Goal: Task Accomplishment & Management: Manage account settings

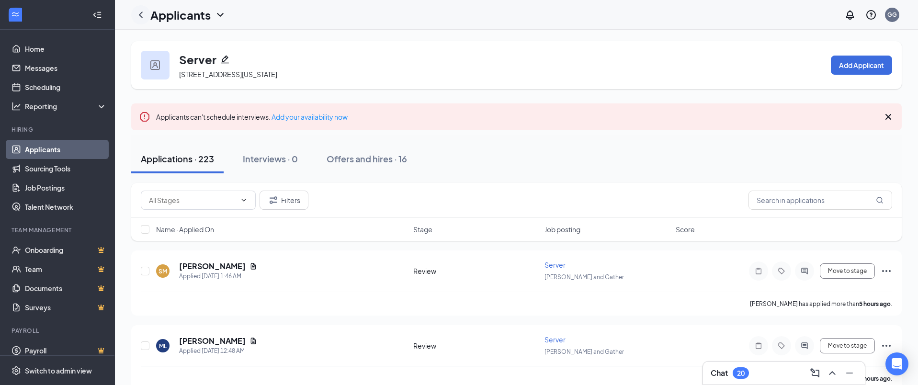
click at [144, 17] on icon "ChevronLeft" at bounding box center [140, 14] width 11 height 11
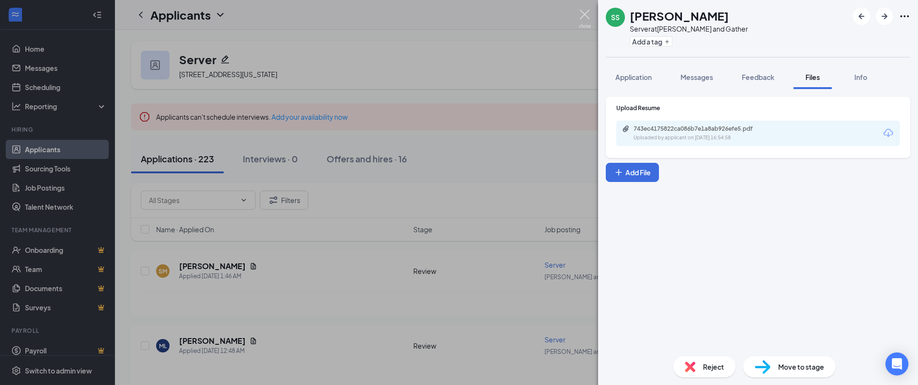
click at [589, 21] on img at bounding box center [585, 19] width 12 height 19
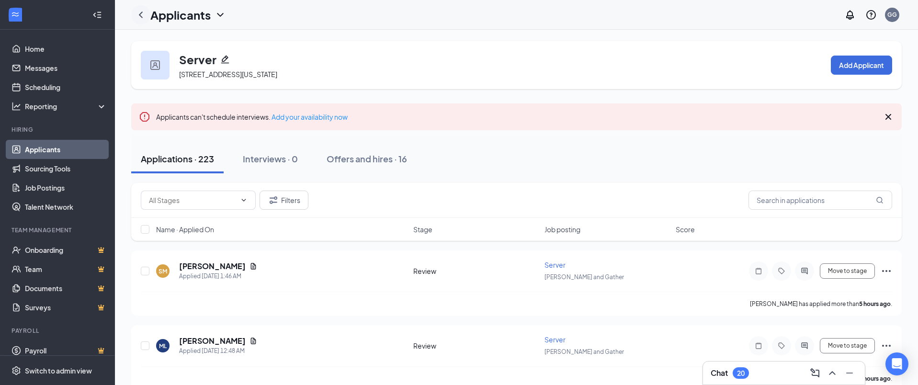
click at [137, 20] on div at bounding box center [140, 14] width 19 height 19
click at [144, 15] on icon "ChevronLeft" at bounding box center [140, 14] width 11 height 11
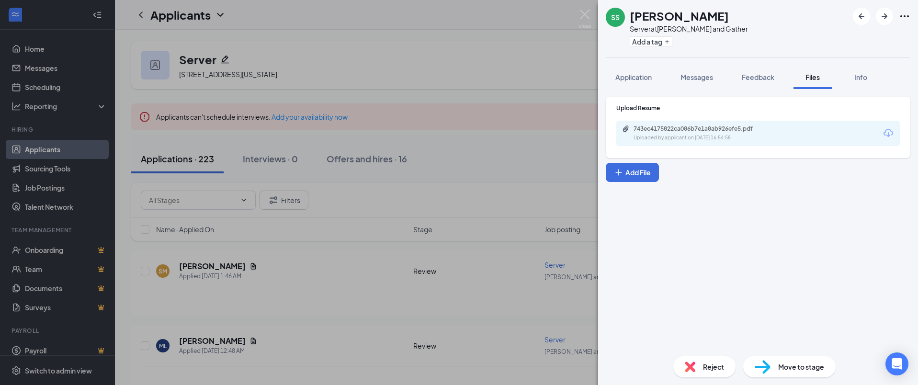
click at [44, 160] on div "SS [PERSON_NAME] Server at [PERSON_NAME] and [PERSON_NAME] Add a tag Applicatio…" at bounding box center [459, 192] width 918 height 385
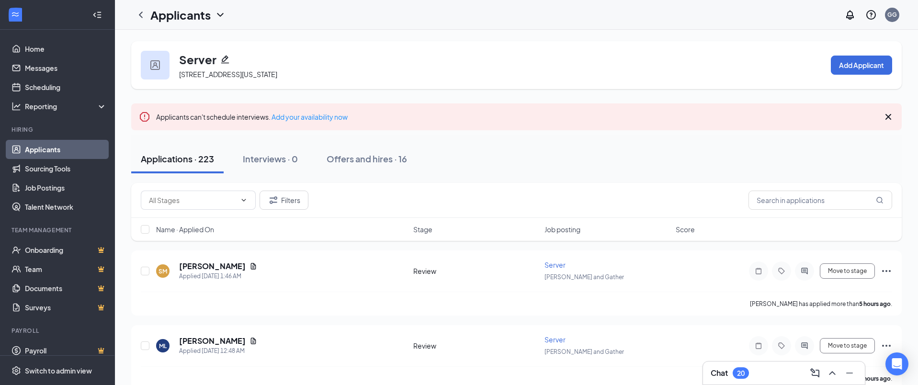
click at [49, 151] on link "Applicants" at bounding box center [66, 149] width 82 height 19
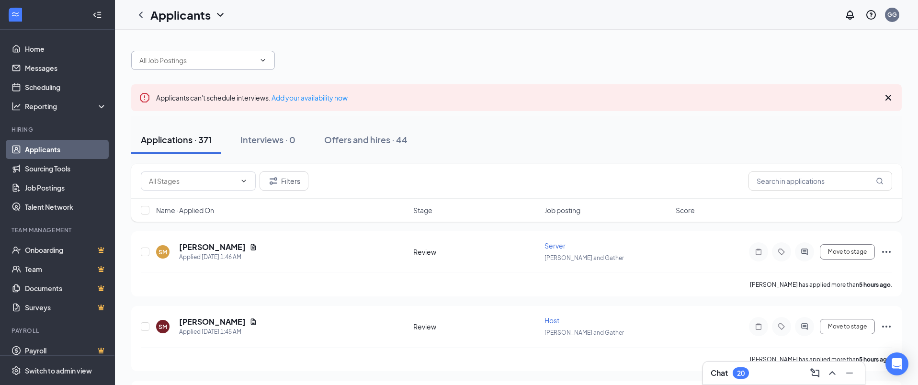
click at [259, 64] on icon "ChevronDown" at bounding box center [263, 61] width 8 height 8
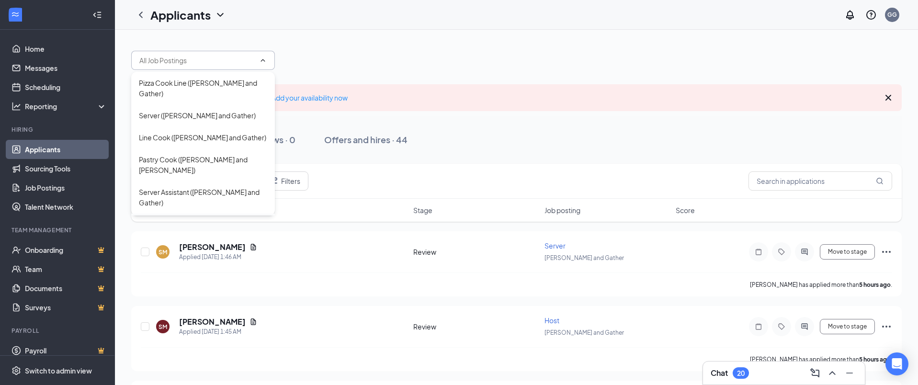
click at [189, 219] on div "Barista ([PERSON_NAME] and Gather)" at bounding box center [198, 224] width 118 height 11
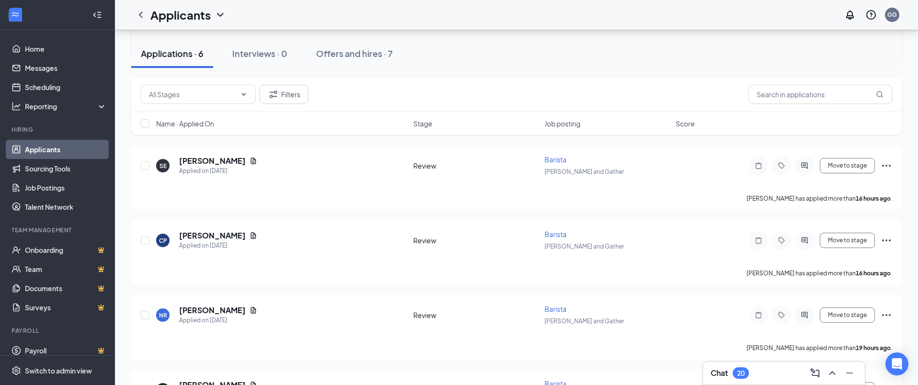
scroll to position [242, 0]
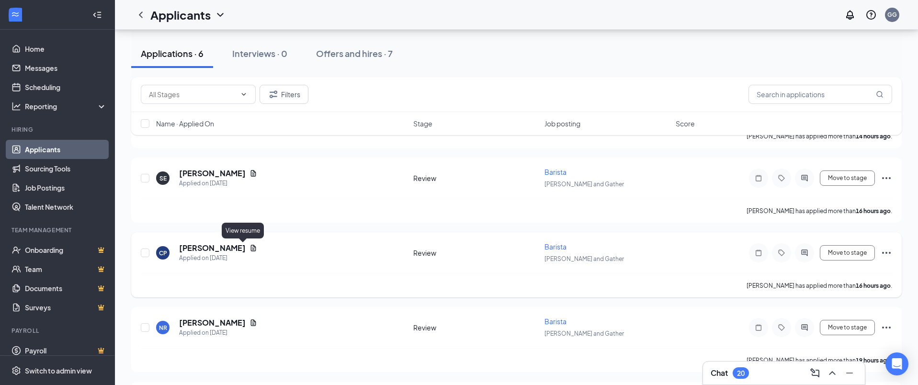
click at [251, 249] on icon "Document" at bounding box center [253, 248] width 5 height 6
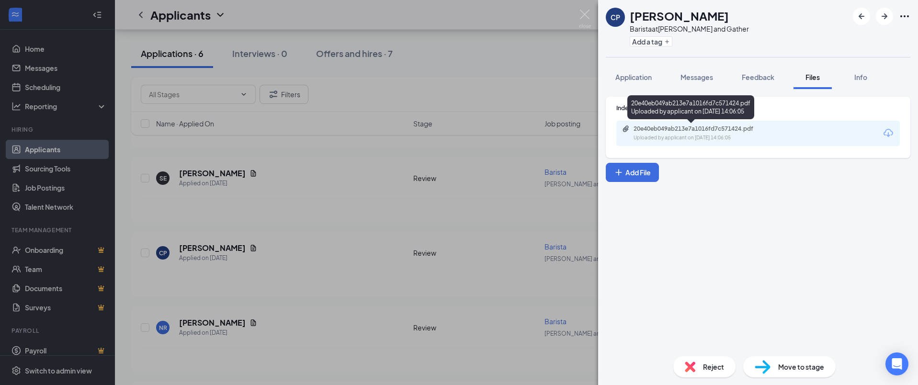
click at [692, 137] on div "Uploaded by applicant on [DATE] 14:06:05" at bounding box center [706, 138] width 144 height 8
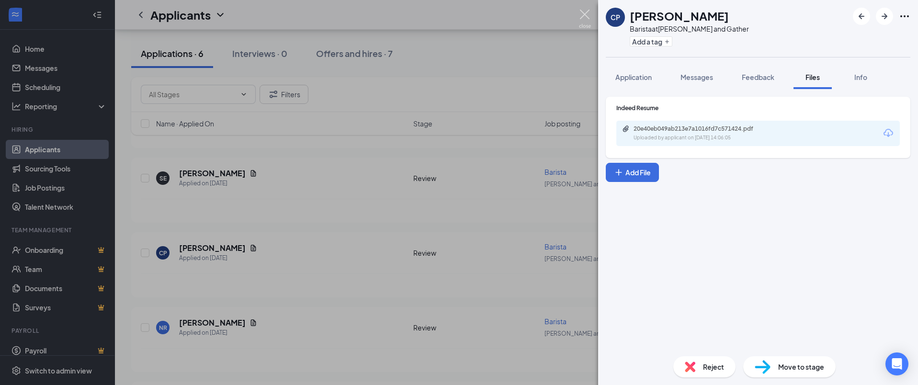
click at [585, 13] on img at bounding box center [585, 19] width 12 height 19
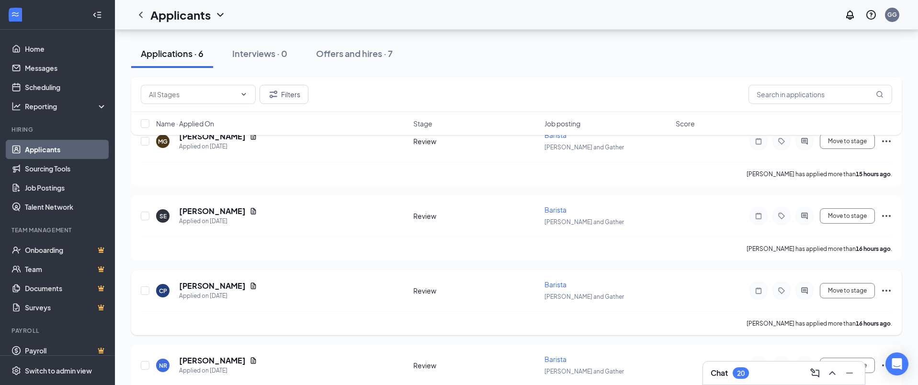
scroll to position [184, 0]
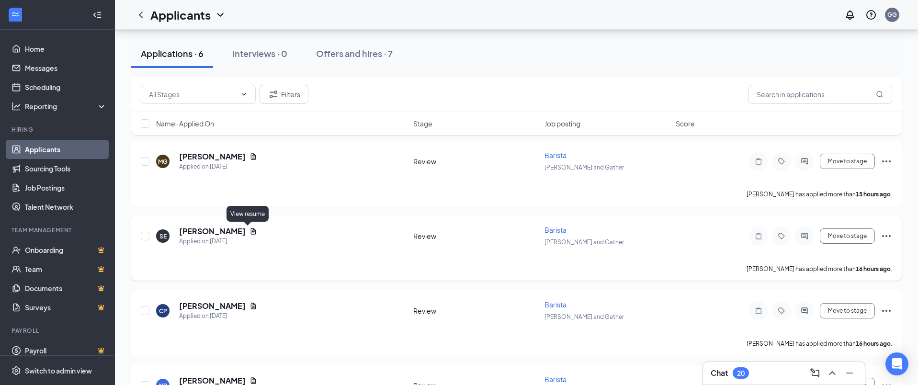
click at [250, 233] on icon "Document" at bounding box center [254, 231] width 8 height 8
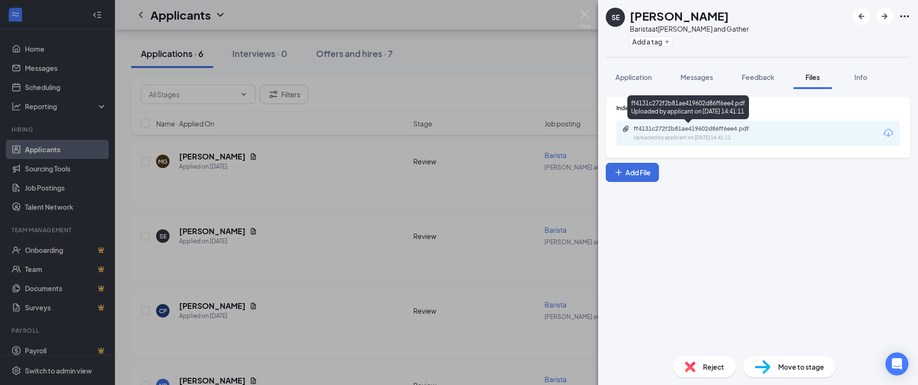
click at [703, 133] on div "ff4131c272f2b81ae419602d86ff6ee4.pdf Uploaded by applicant on [DATE] 14:41:11" at bounding box center [699, 133] width 155 height 17
click at [581, 15] on img at bounding box center [585, 19] width 12 height 19
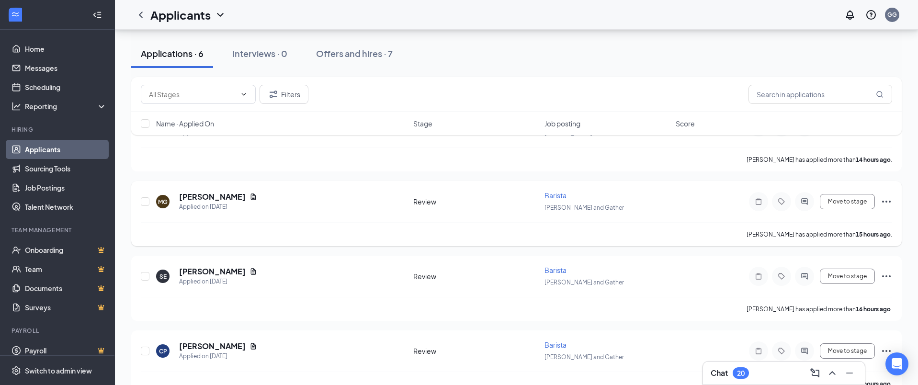
scroll to position [136, 0]
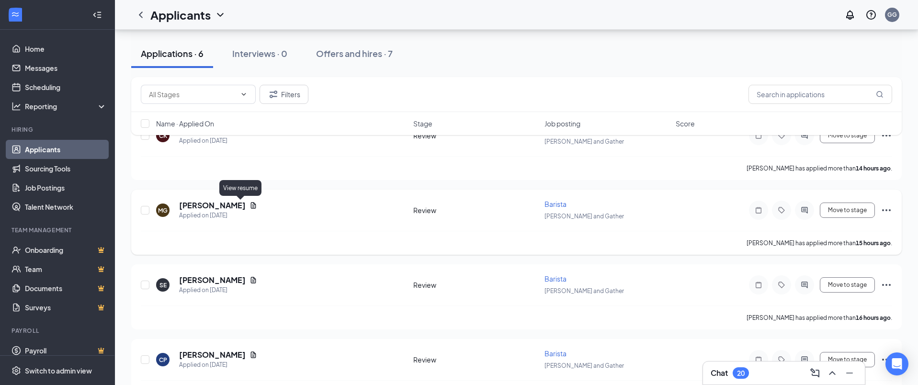
click at [250, 207] on icon "Document" at bounding box center [254, 206] width 8 height 8
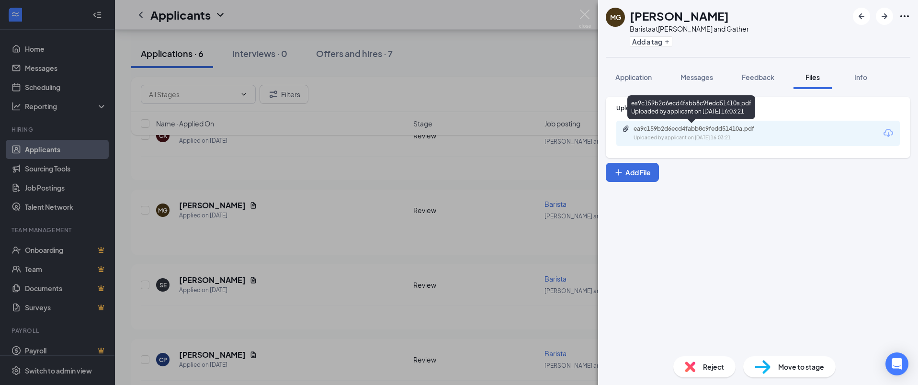
click at [703, 139] on div "Uploaded by applicant on [DATE] 16:03:21" at bounding box center [706, 138] width 144 height 8
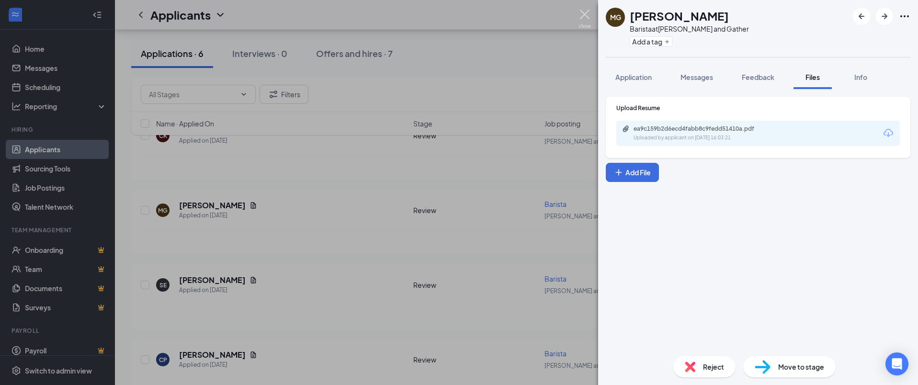
click at [589, 11] on img at bounding box center [585, 19] width 12 height 19
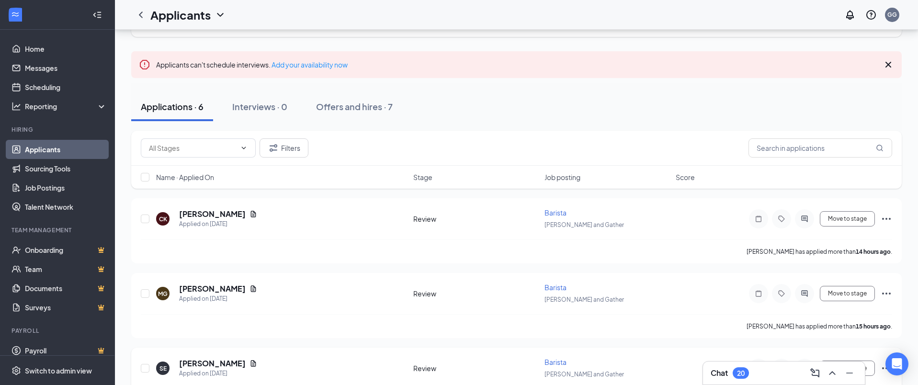
scroll to position [42, 0]
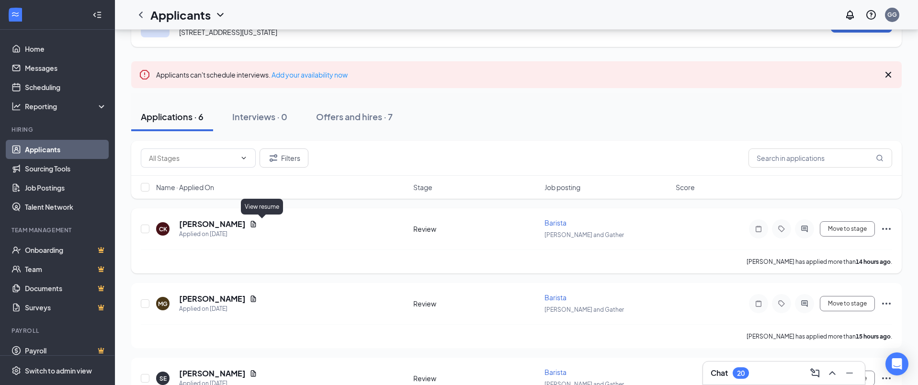
click at [257, 226] on icon "Document" at bounding box center [254, 224] width 8 height 8
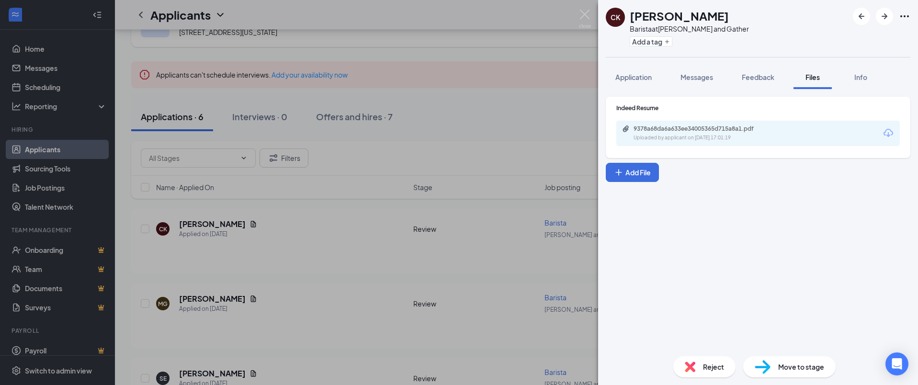
click at [708, 140] on div "Uploaded by applicant on [DATE] 17:01:19" at bounding box center [706, 138] width 144 height 8
click at [578, 15] on div "CK [PERSON_NAME] at [PERSON_NAME] and Gather Add a tag Application Messages Fee…" at bounding box center [459, 192] width 918 height 385
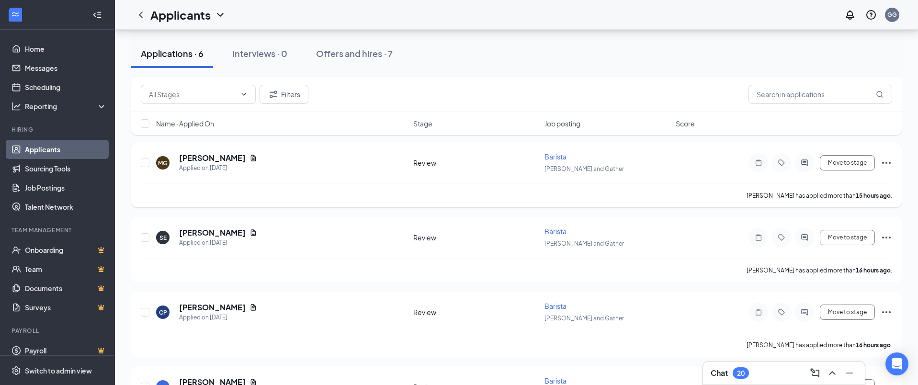
scroll to position [188, 0]
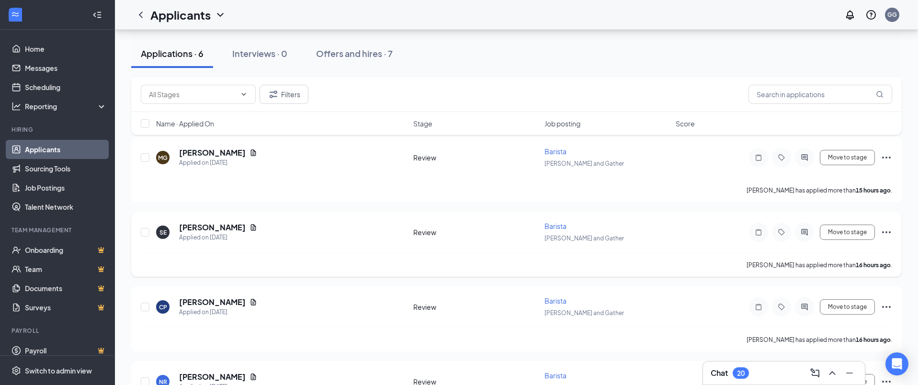
click at [251, 229] on icon "Document" at bounding box center [253, 227] width 5 height 6
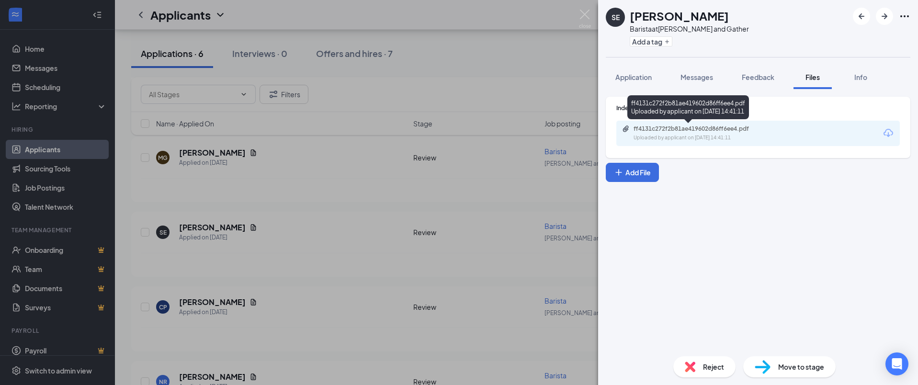
click at [644, 128] on div "ff4131c272f2b81ae419602d86ff6ee4.pdf" at bounding box center [701, 129] width 134 height 8
click at [594, 21] on div "SE [PERSON_NAME] Barista at [PERSON_NAME] and [PERSON_NAME] Add a tag Applicati…" at bounding box center [459, 192] width 918 height 385
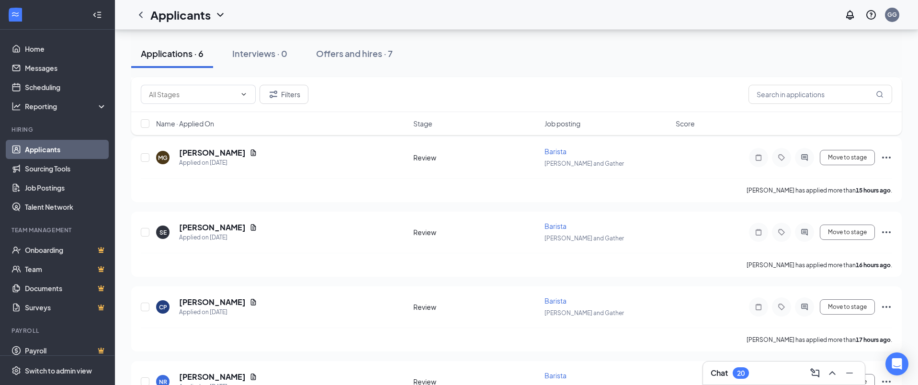
click at [575, 14] on div "Applicants GG" at bounding box center [516, 15] width 803 height 30
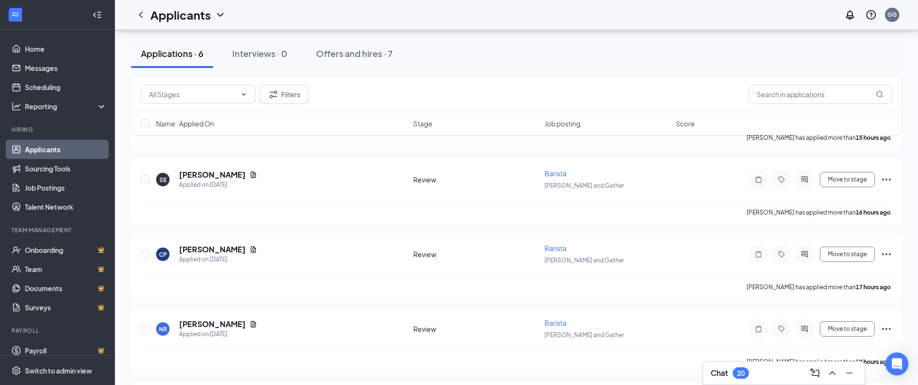
scroll to position [250, 0]
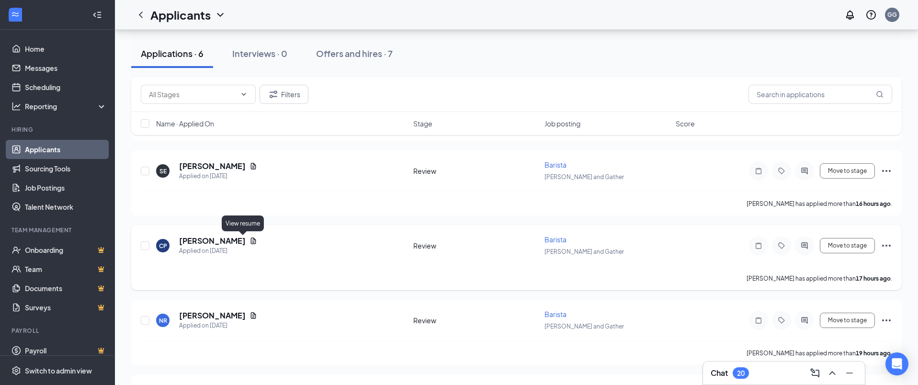
click at [251, 244] on icon "Document" at bounding box center [253, 241] width 5 height 6
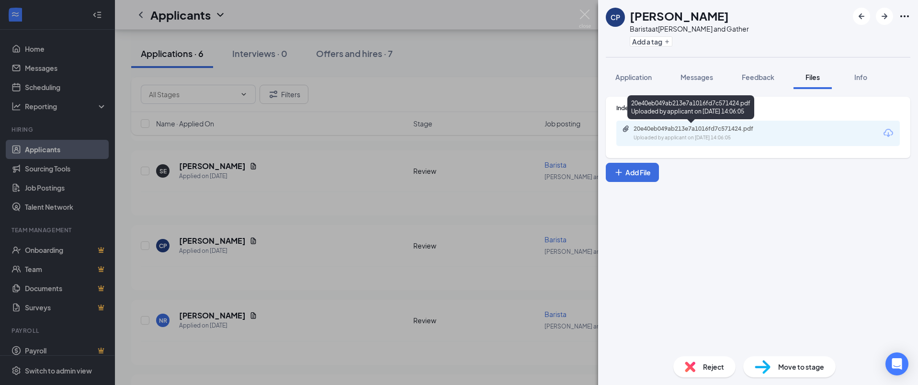
click at [668, 136] on div "Uploaded by applicant on [DATE] 14:06:05" at bounding box center [706, 138] width 144 height 8
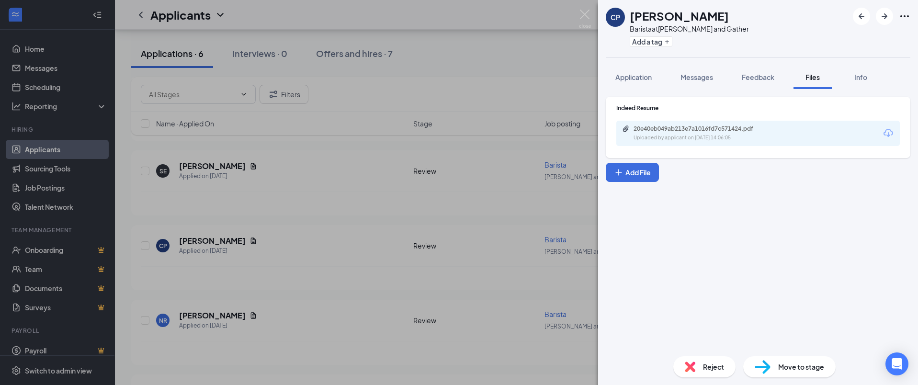
click at [502, 121] on div "CP [PERSON_NAME] Barista at [PERSON_NAME] and Gather Add a tag Application Mess…" at bounding box center [459, 192] width 918 height 385
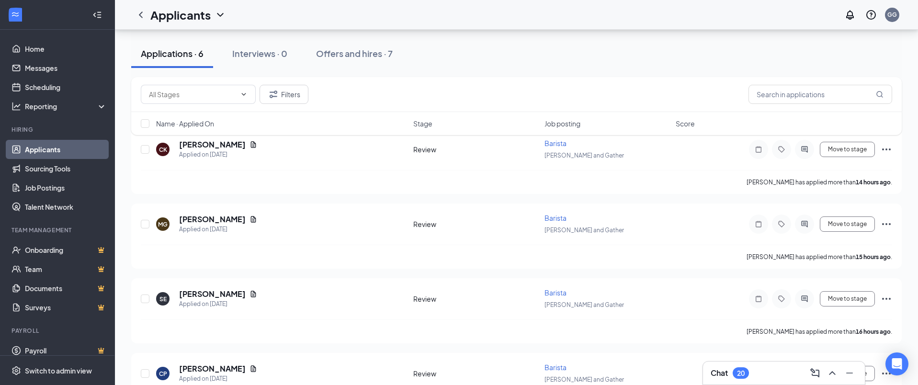
scroll to position [101, 0]
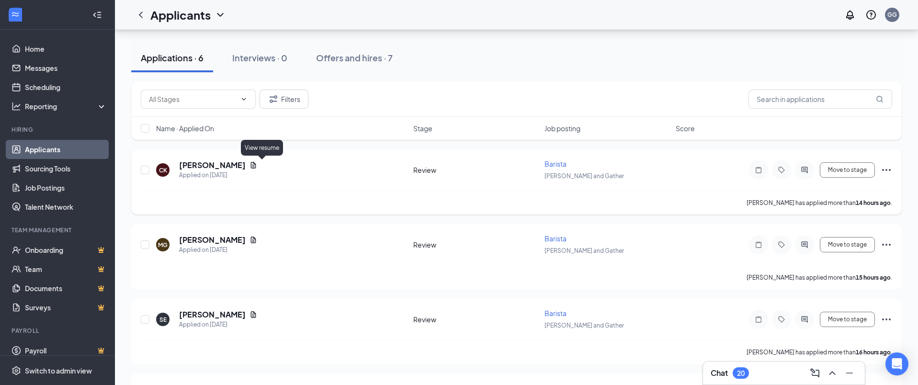
click at [256, 166] on icon "Document" at bounding box center [253, 165] width 5 height 6
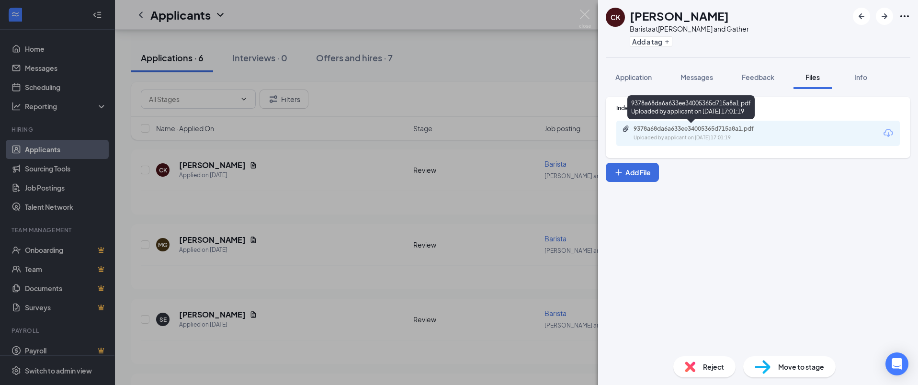
click at [667, 136] on div "Uploaded by applicant on [DATE] 17:01:19" at bounding box center [706, 138] width 144 height 8
